Goal: Transaction & Acquisition: Purchase product/service

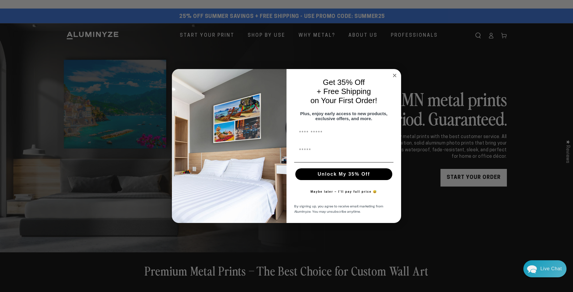
click at [396, 73] on circle "Close dialog" at bounding box center [395, 75] width 7 height 7
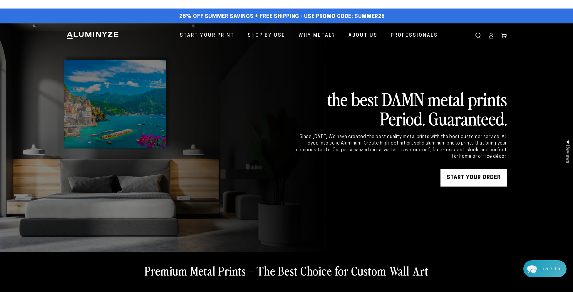
click at [492, 37] on icon at bounding box center [491, 36] width 6 height 6
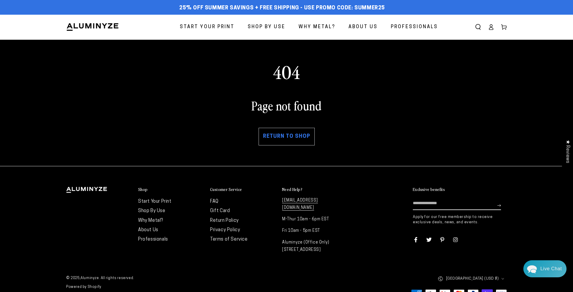
click at [491, 30] on icon at bounding box center [492, 29] width 4 height 2
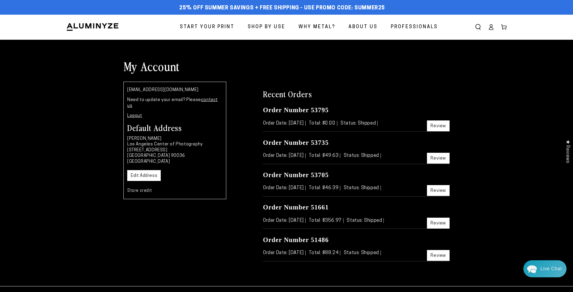
click at [211, 26] on span "Start Your Print" at bounding box center [207, 27] width 55 height 9
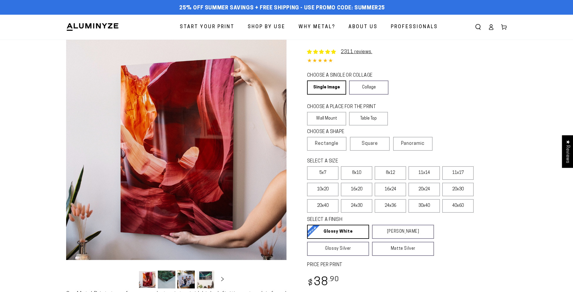
select select "**********"
click at [420, 175] on label "11x14" at bounding box center [424, 173] width 31 height 14
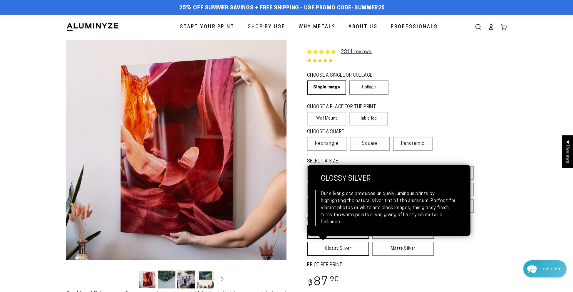
click at [342, 252] on link "Glossy Silver Glossy Silver Our silver gloss produces uniquely luminous prints …" at bounding box center [338, 249] width 62 height 14
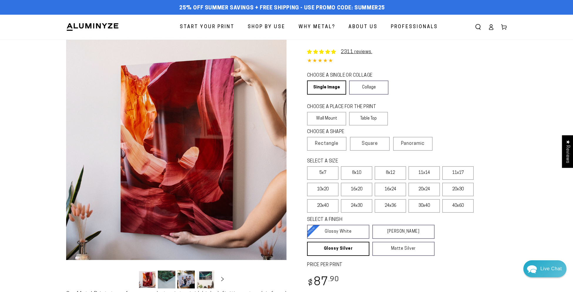
click at [314, 27] on span "Why Metal?" at bounding box center [317, 27] width 37 height 9
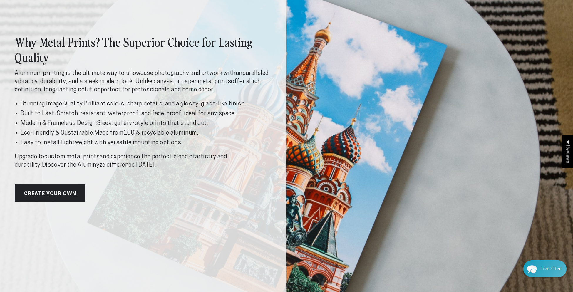
click at [472, 129] on div "Why Metal Prints? The Superior Choice for Lasting Quality Aluminum printing is …" at bounding box center [286, 118] width 573 height 382
click at [369, 61] on div "Why Metal Prints? The Superior Choice for Lasting Quality Aluminum printing is …" at bounding box center [286, 118] width 573 height 382
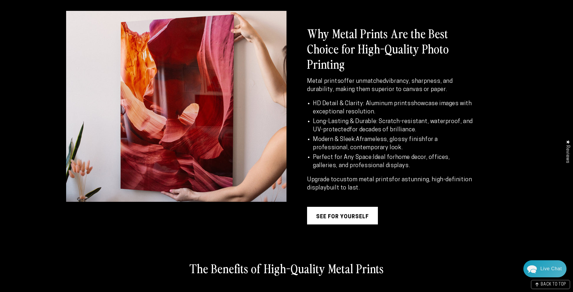
scroll to position [554, 0]
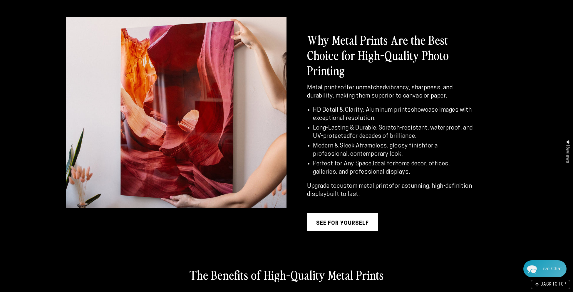
click at [345, 222] on link "see for yourself" at bounding box center [342, 223] width 71 height 18
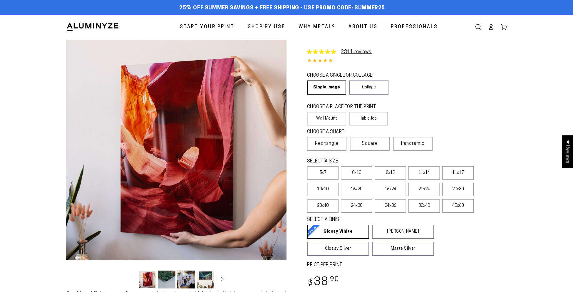
select select "**********"
click at [171, 278] on button "Load image 2 in gallery view" at bounding box center [167, 280] width 18 height 18
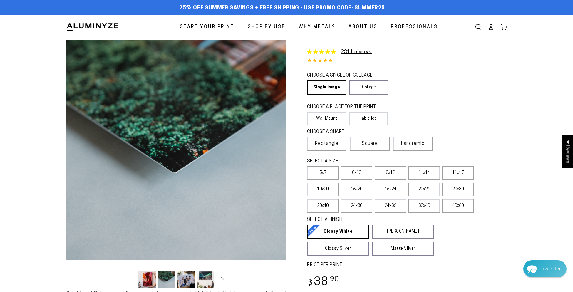
click at [186, 280] on button "Load image 3 in gallery view" at bounding box center [186, 280] width 18 height 18
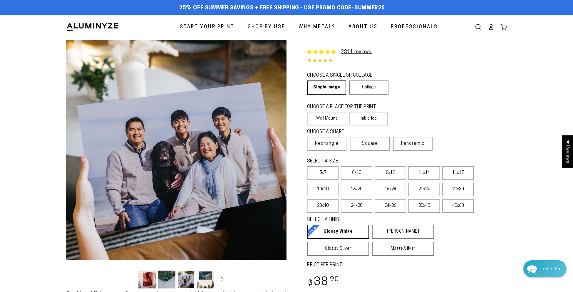
click at [204, 280] on button "Load image 4 in gallery view" at bounding box center [206, 280] width 18 height 18
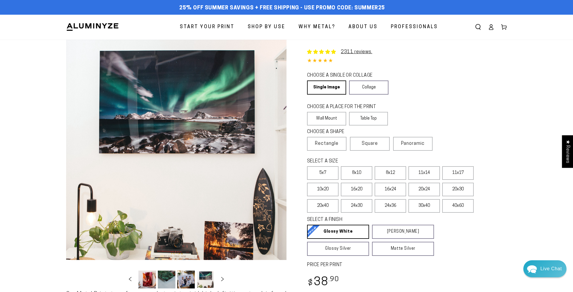
scroll to position [0, 57]
click at [328, 26] on span "Why Metal?" at bounding box center [317, 27] width 37 height 9
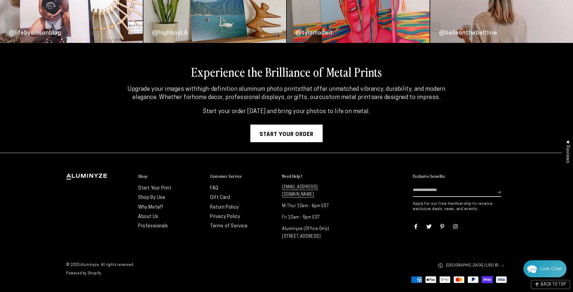
scroll to position [1580, 0]
click at [435, 197] on input "Enter email here" at bounding box center [457, 190] width 88 height 13
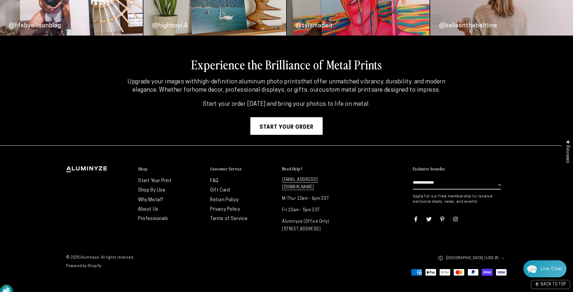
type input "**********"
click at [499, 187] on icon "Subscribe" at bounding box center [500, 185] width 4 height 4
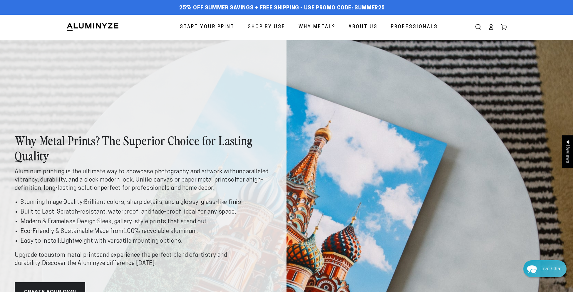
click at [374, 26] on span "About Us" at bounding box center [363, 27] width 29 height 9
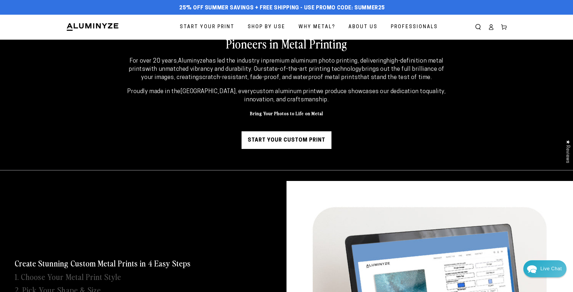
click at [410, 27] on span "Professionals" at bounding box center [414, 27] width 47 height 9
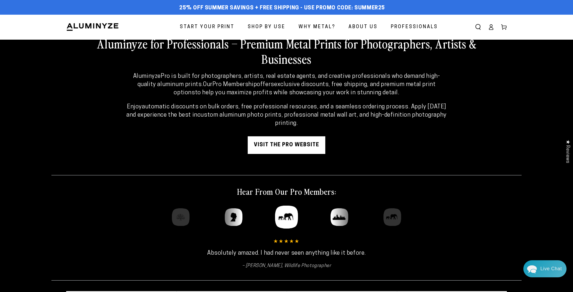
click at [216, 28] on span "Start Your Print" at bounding box center [207, 27] width 55 height 9
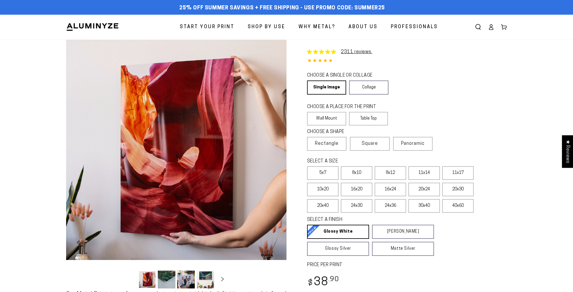
select select "**********"
click at [427, 176] on label "11x14" at bounding box center [424, 173] width 31 height 14
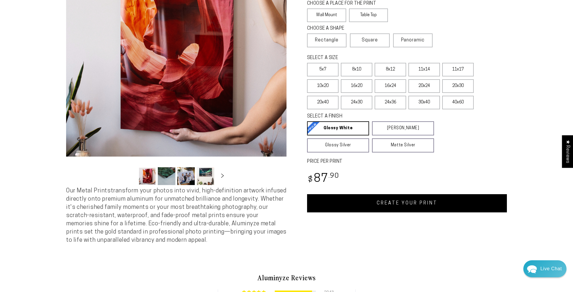
scroll to position [104, 0]
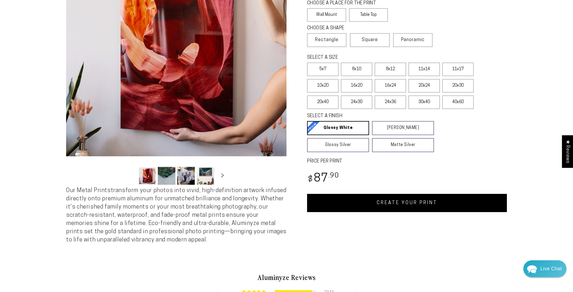
click at [416, 205] on link "CREATE YOUR PRINT" at bounding box center [407, 203] width 200 height 18
